Goal: Task Accomplishment & Management: Manage account settings

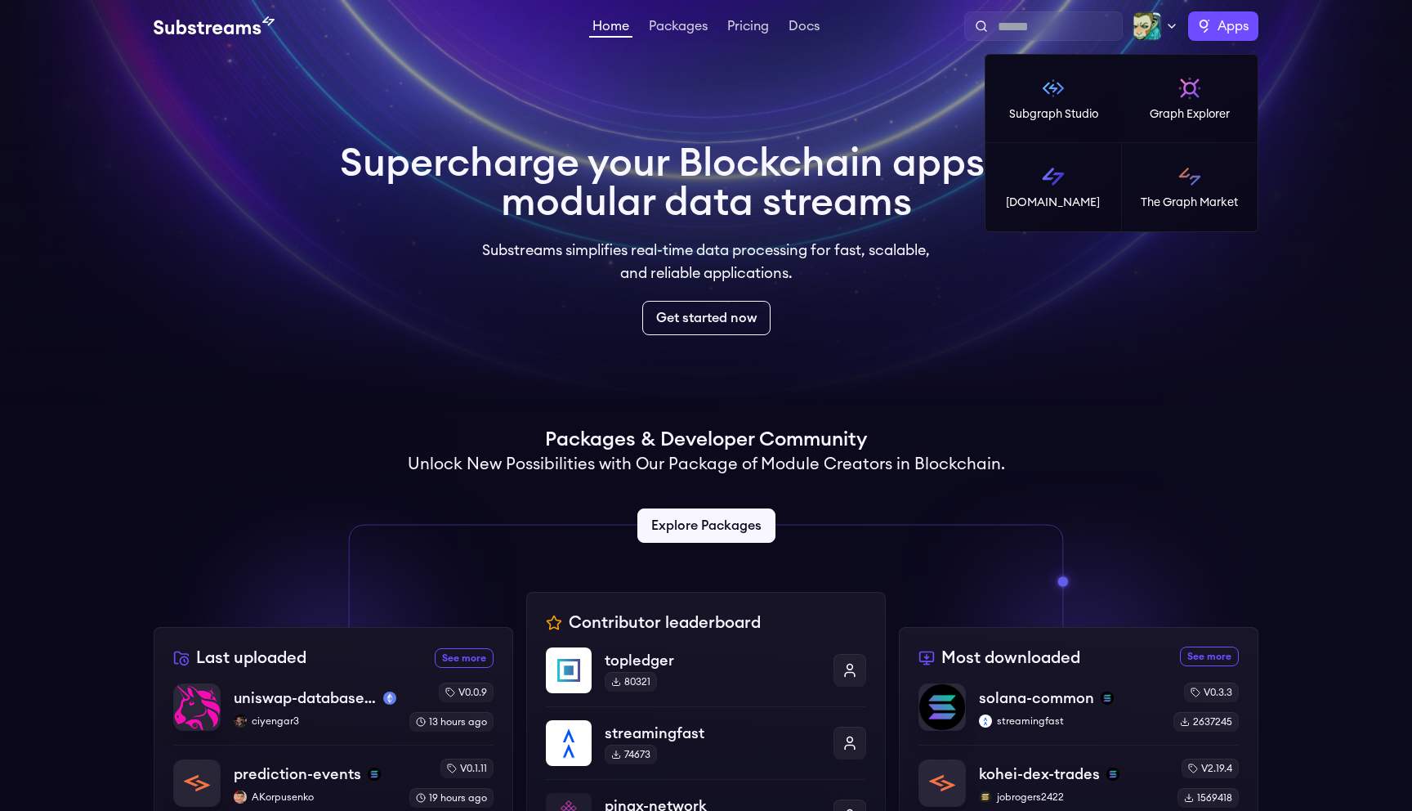
click at [1221, 34] on span "Apps" at bounding box center [1233, 26] width 31 height 20
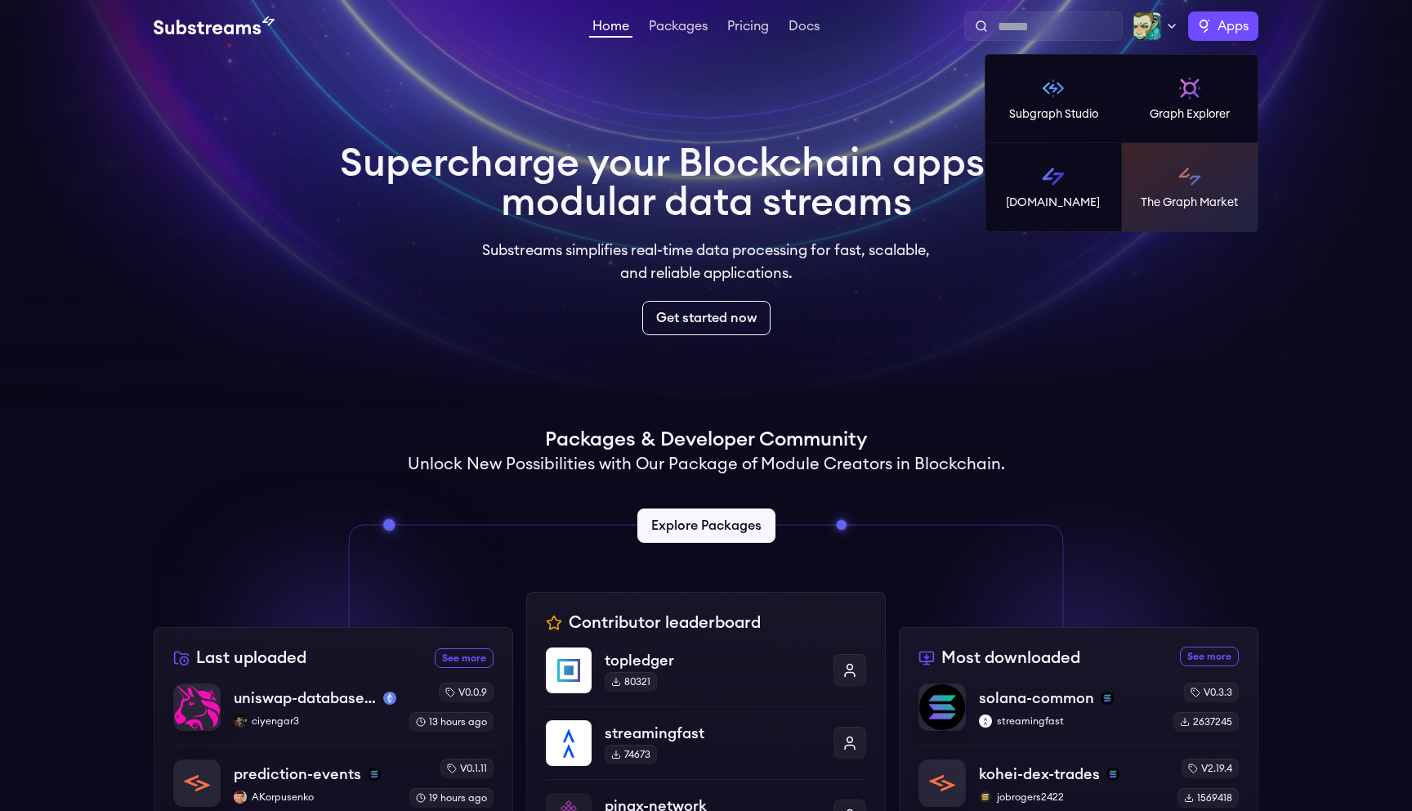
click at [1198, 172] on img at bounding box center [1190, 176] width 26 height 26
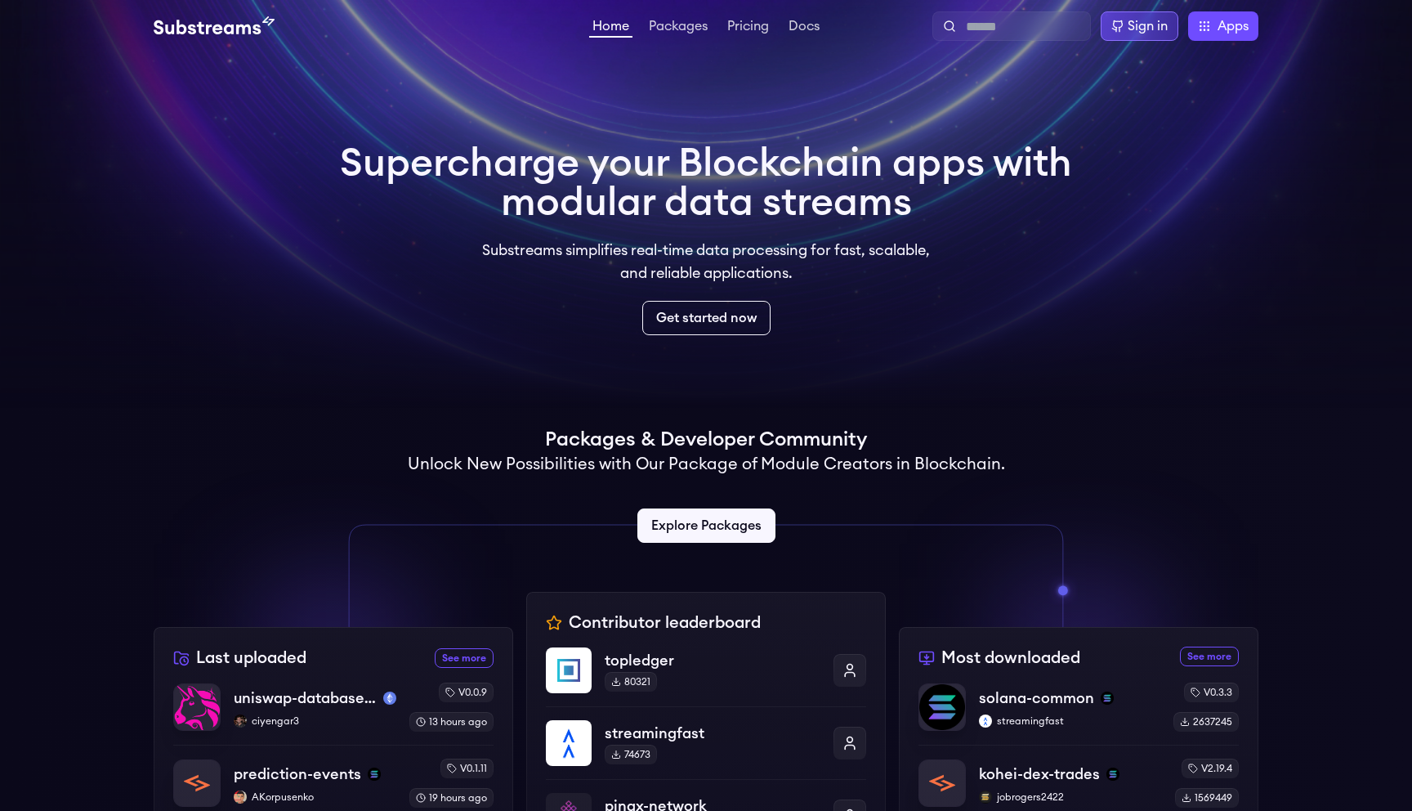
click at [1119, 33] on div "Sign in" at bounding box center [1140, 25] width 78 height 29
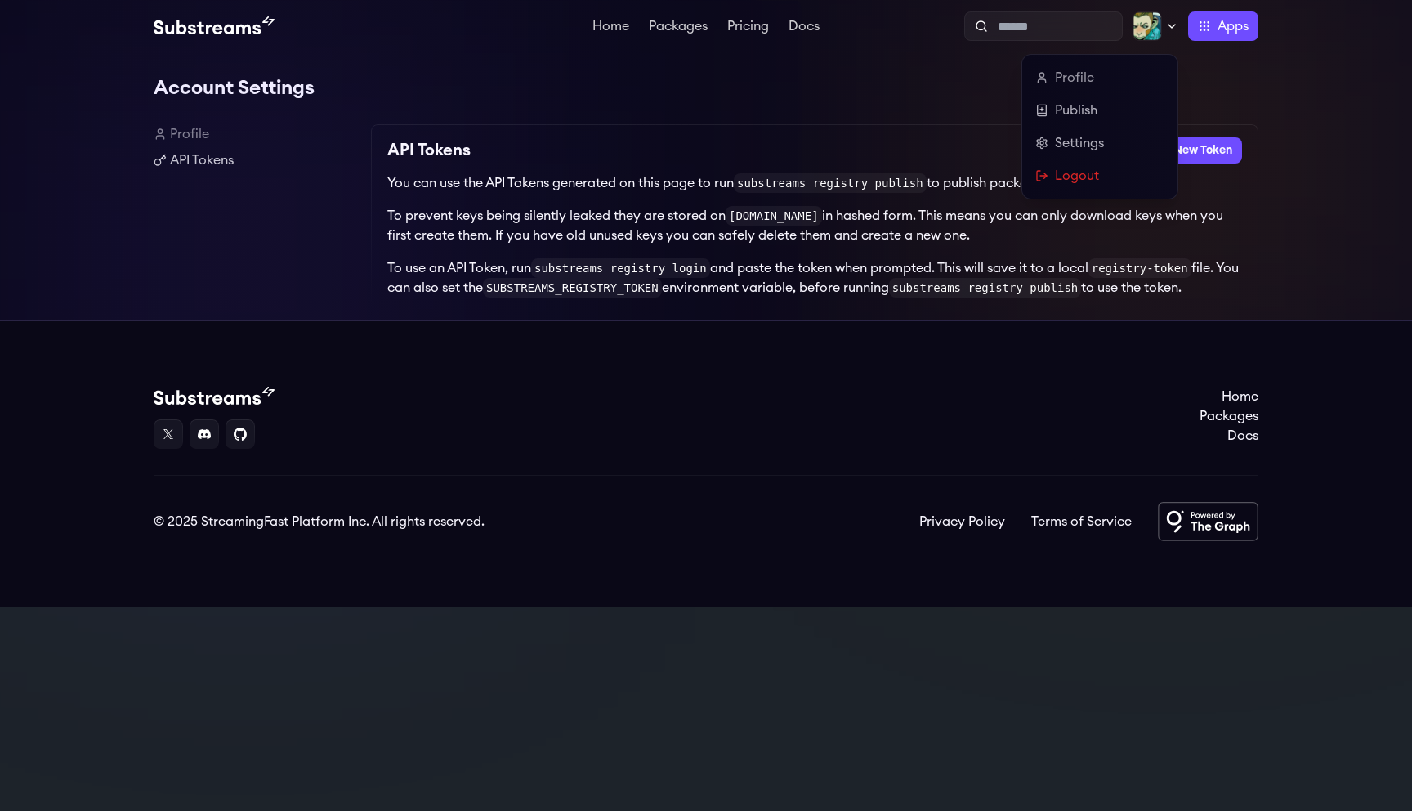
click at [1162, 32] on div at bounding box center [1156, 25] width 46 height 29
click at [1074, 174] on link "Logout" at bounding box center [1100, 176] width 129 height 20
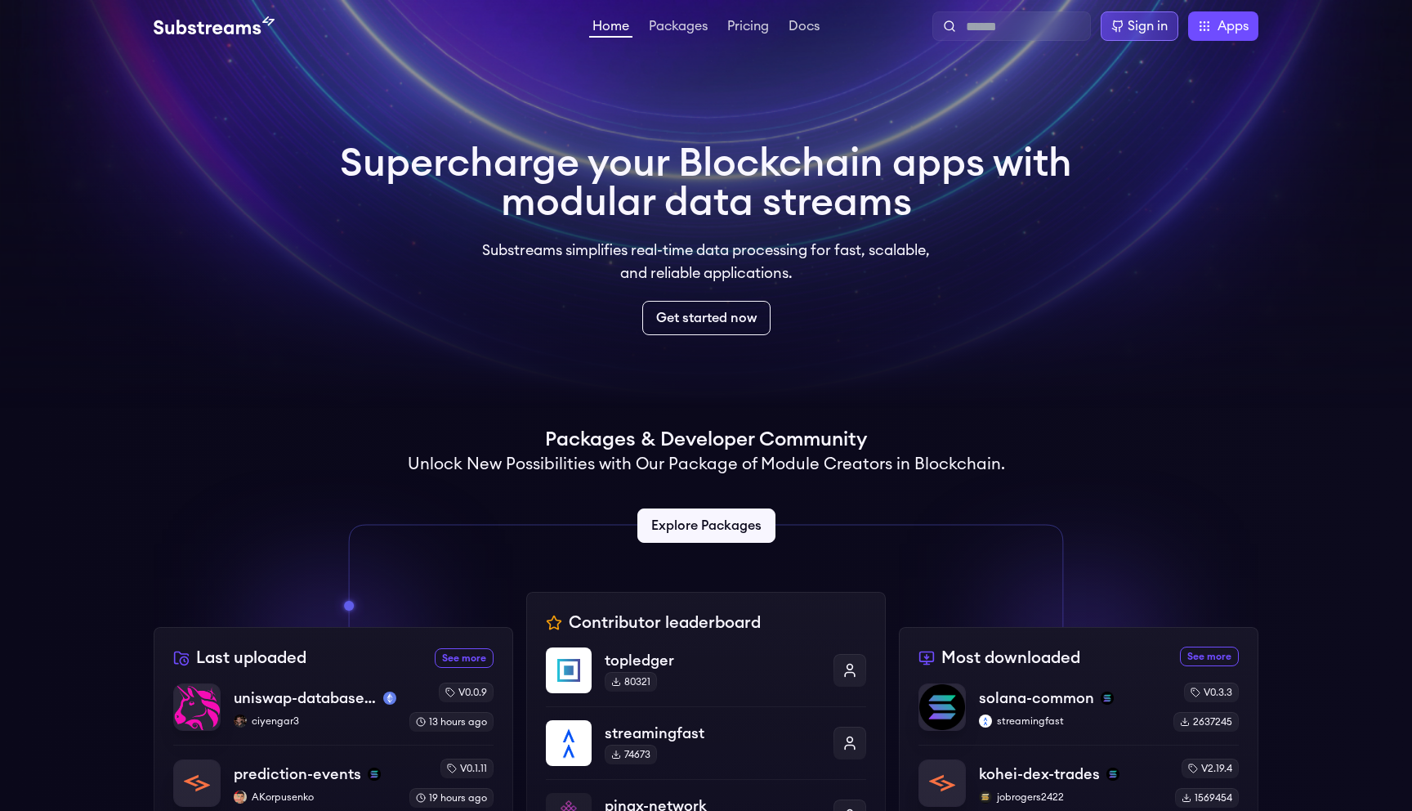
click at [1135, 27] on div "Sign in" at bounding box center [1148, 26] width 40 height 20
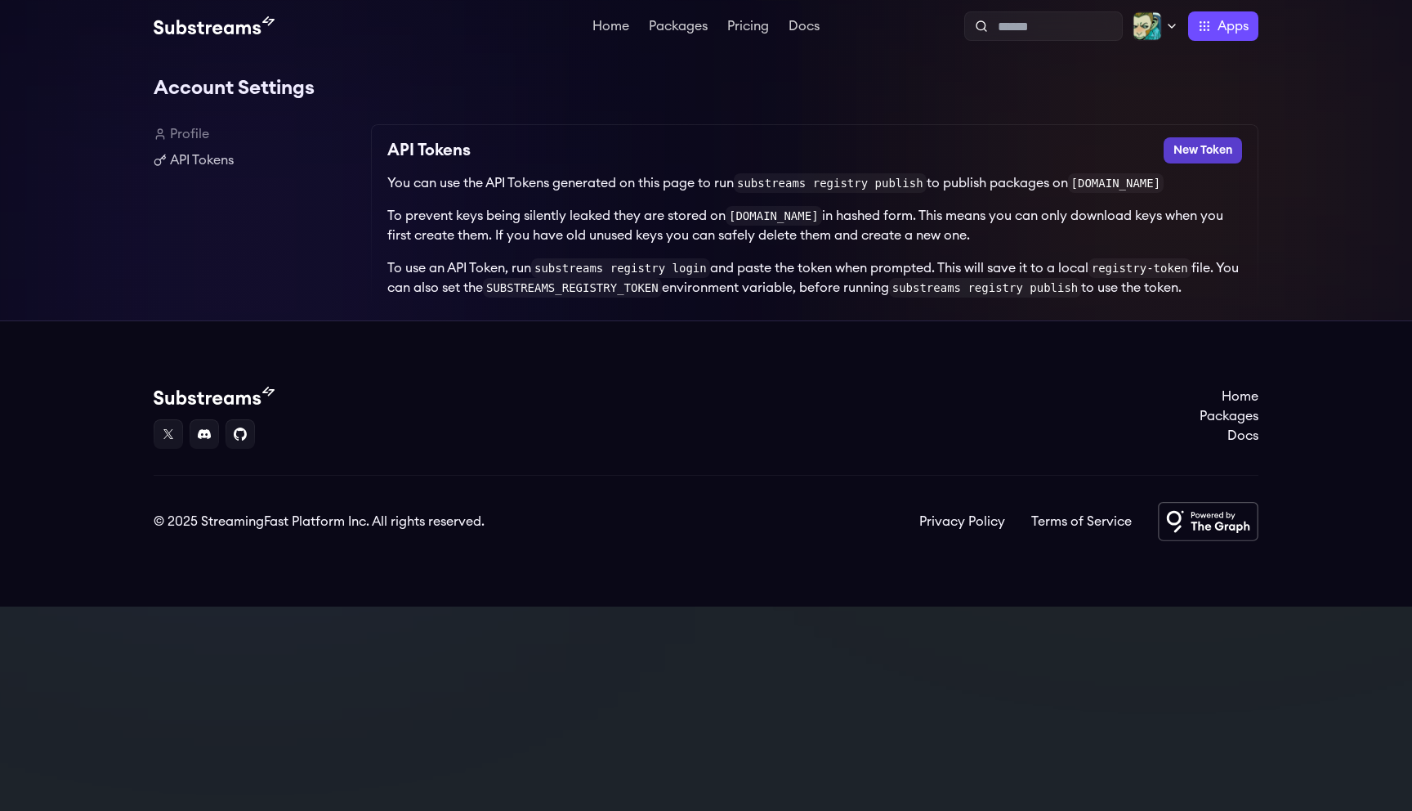
click at [1199, 152] on button "New Token" at bounding box center [1203, 150] width 78 height 26
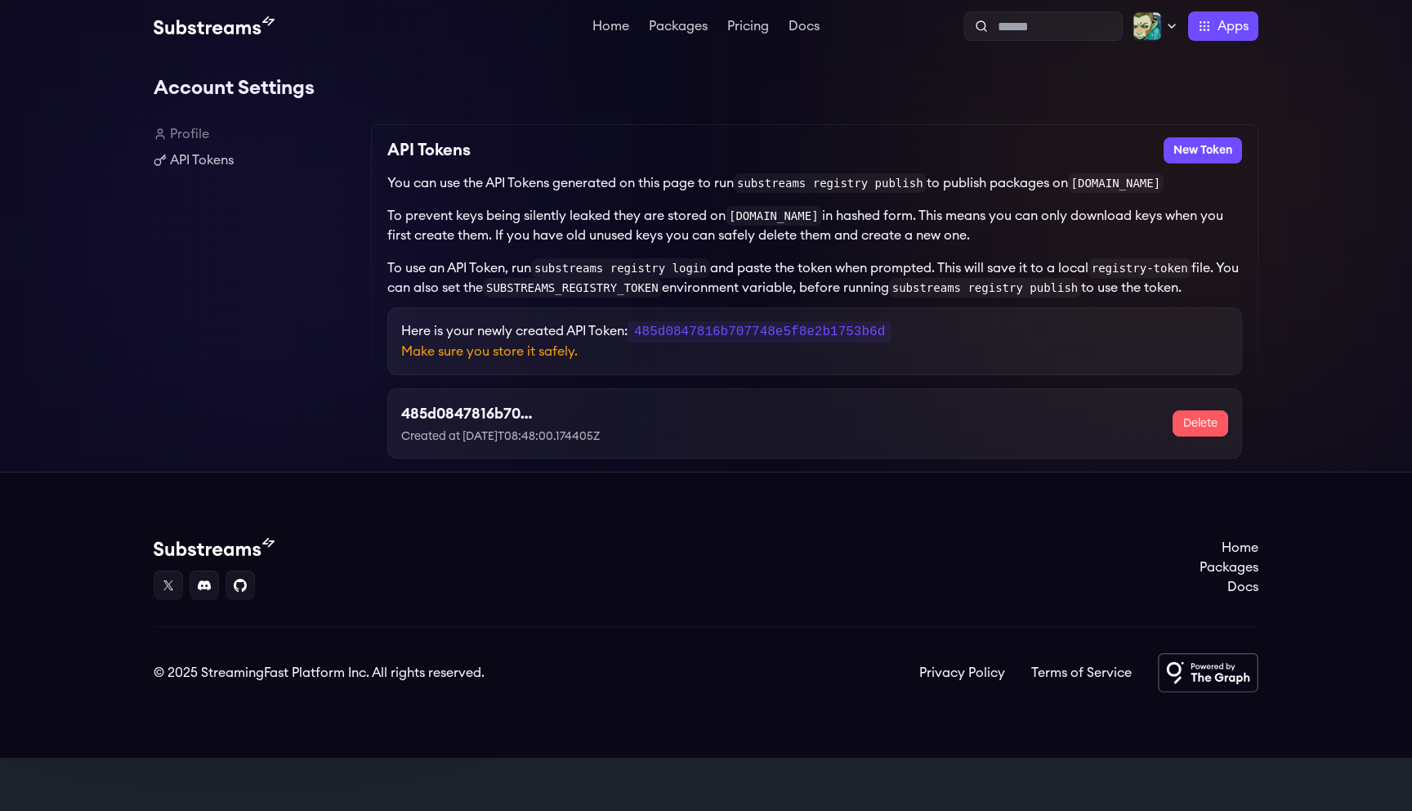
click at [192, 127] on link "Profile" at bounding box center [256, 134] width 204 height 20
click at [194, 137] on link "Profile" at bounding box center [256, 134] width 204 height 20
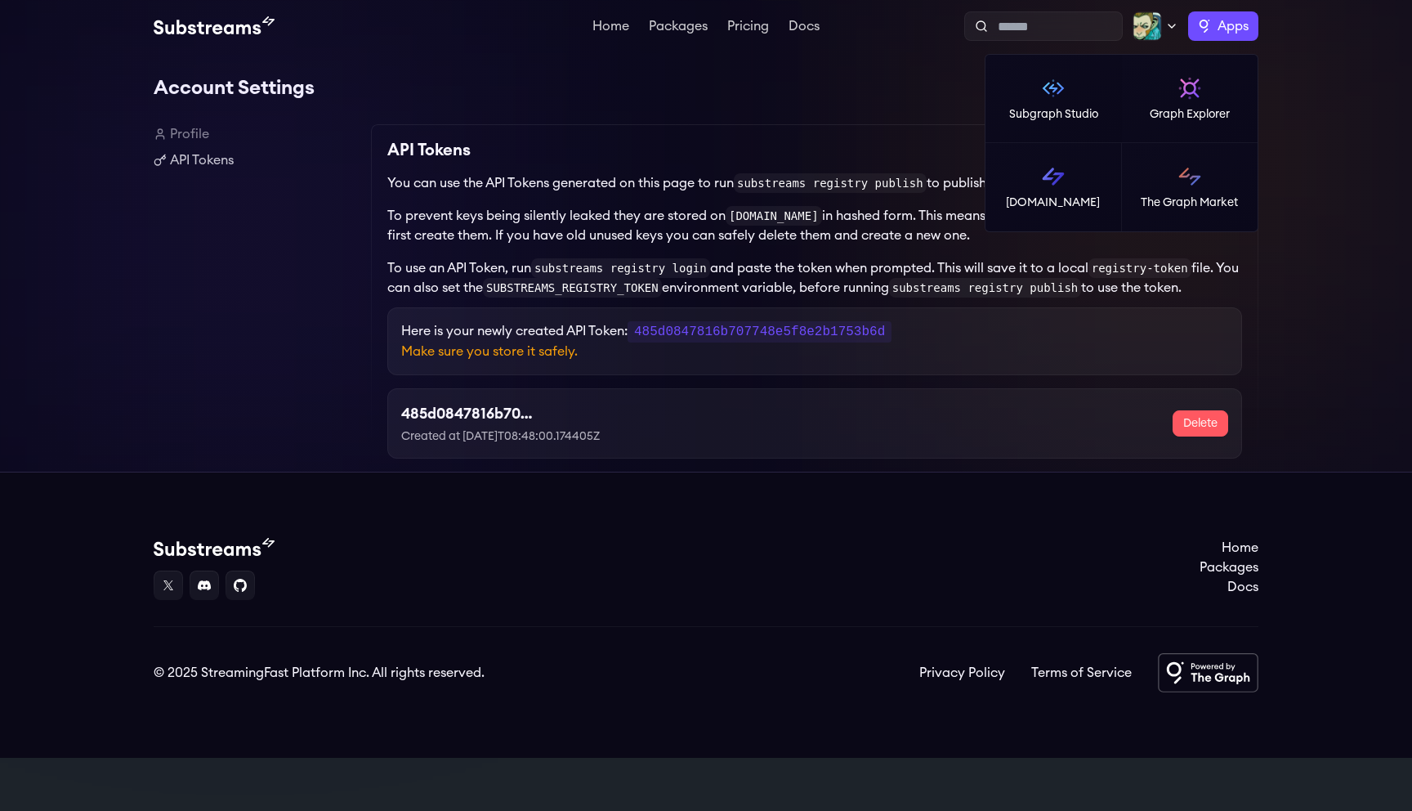
click at [1247, 24] on span "Apps" at bounding box center [1233, 26] width 31 height 20
click at [1205, 178] on link "The Graph Market" at bounding box center [1190, 187] width 137 height 88
